Goal: Find specific fact: Find specific fact

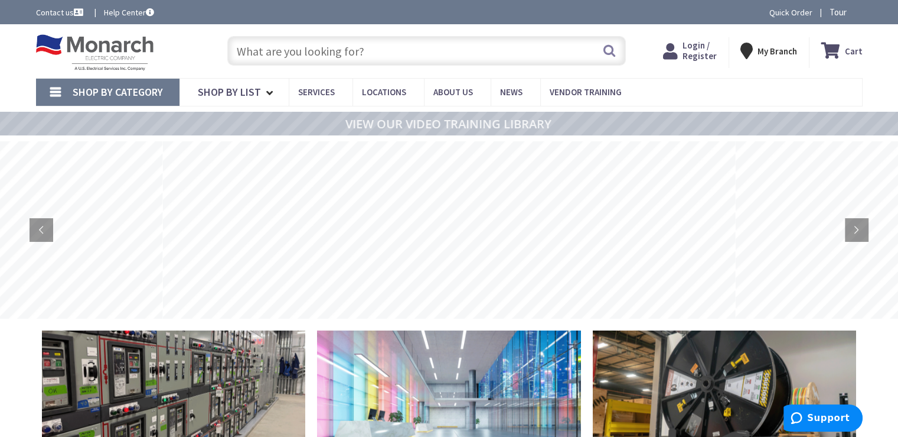
click at [249, 50] on input "text" at bounding box center [426, 51] width 399 height 30
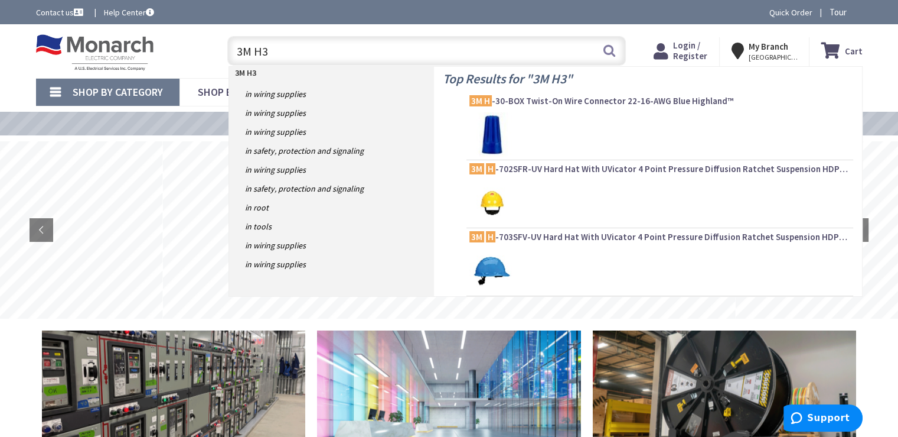
type input "3M H33"
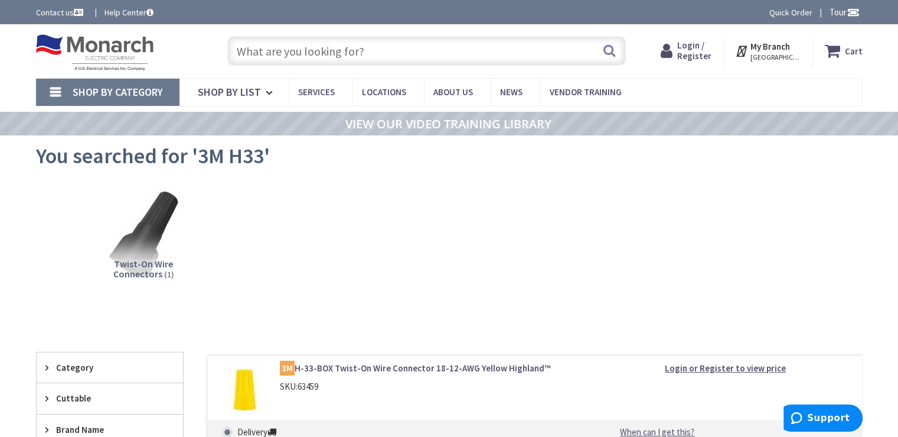
click at [258, 50] on input "text" at bounding box center [426, 51] width 399 height 30
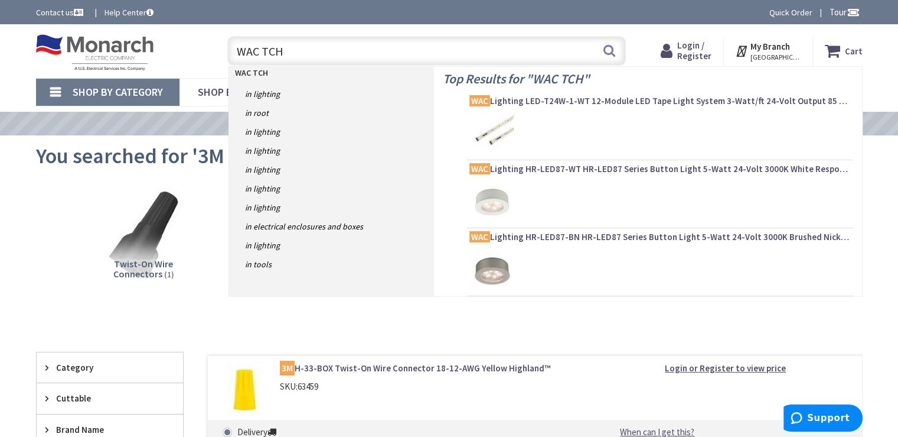
type input "WAC TCH2"
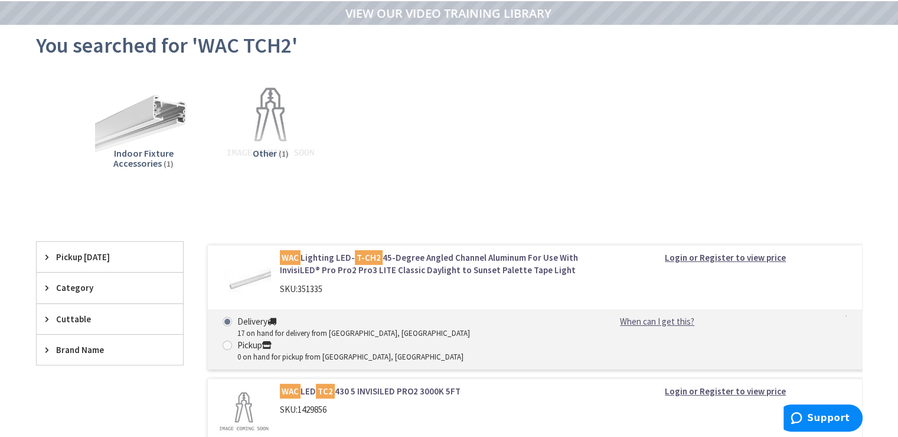
scroll to position [118, 0]
